Goal: Task Accomplishment & Management: Use online tool/utility

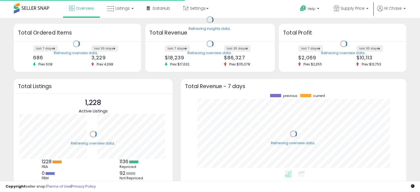
scroll to position [76, 214]
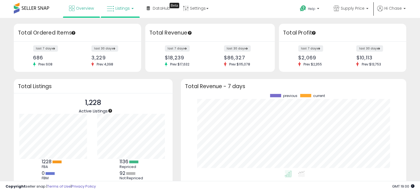
click at [112, 5] on icon at bounding box center [110, 8] width 7 height 7
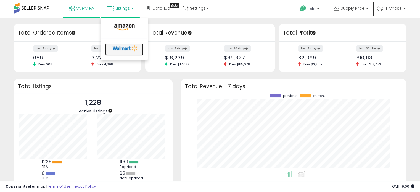
click at [122, 46] on icon at bounding box center [125, 48] width 29 height 8
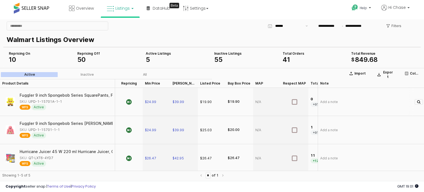
click at [60, 102] on div "SKU: UPD-1-15701A-1-1" at bounding box center [41, 101] width 42 height 5
copy div "UPD-1-15701A-1-1"
click at [417, 101] on icon "Investigate" at bounding box center [418, 101] width 3 height 3
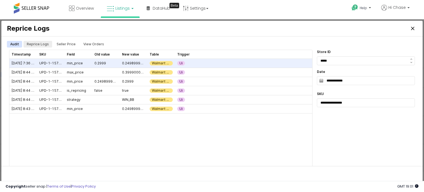
click at [42, 44] on div "Reprice Logs" at bounding box center [38, 44] width 22 height 7
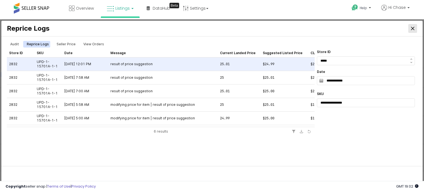
click at [410, 28] on div "Close" at bounding box center [412, 28] width 8 height 8
